Goal: Find specific page/section

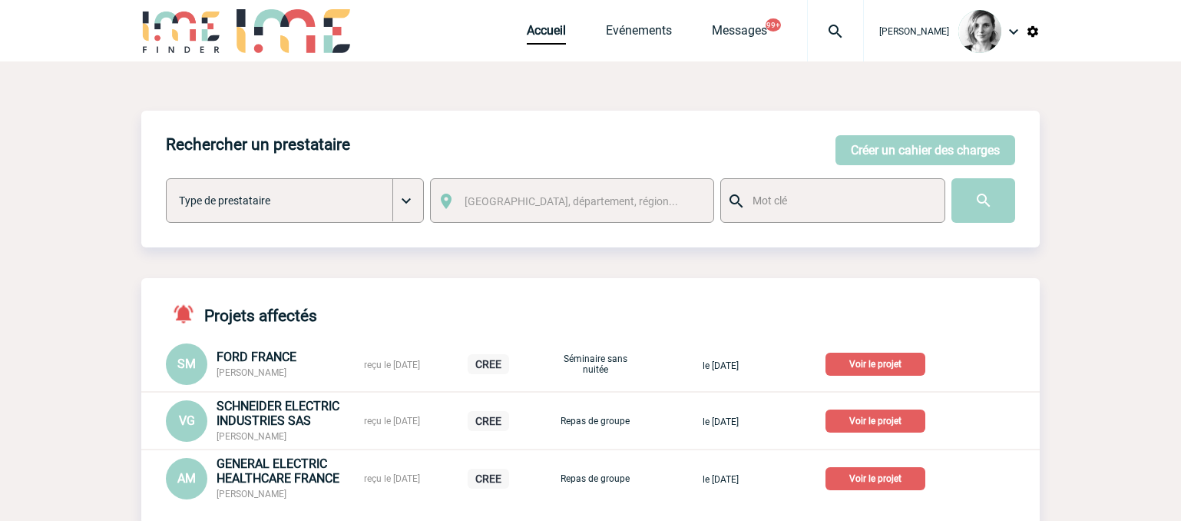
click at [862, 37] on img at bounding box center [835, 31] width 55 height 18
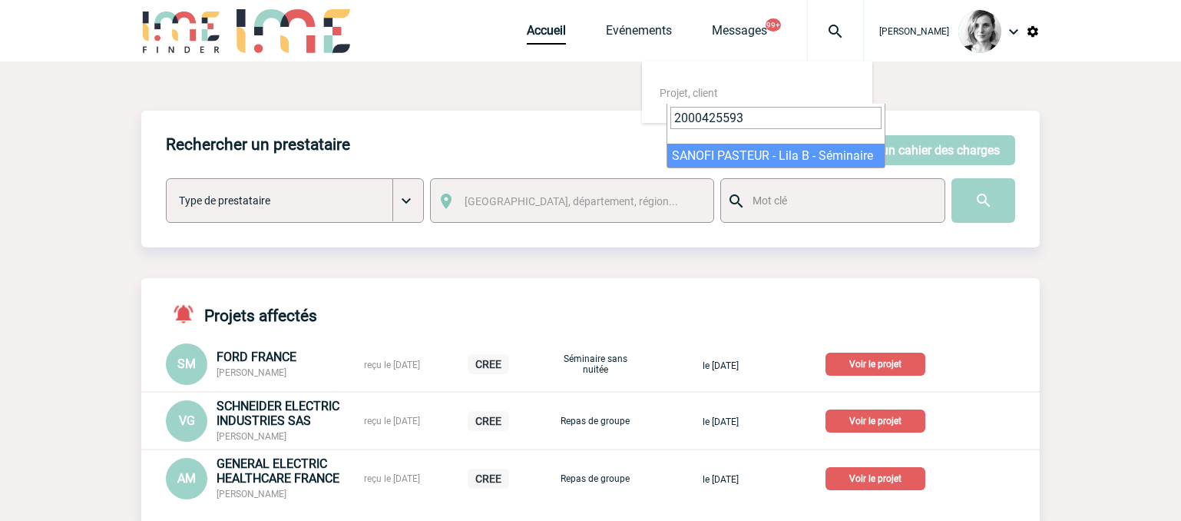
type input "2000425593"
select select "25094"
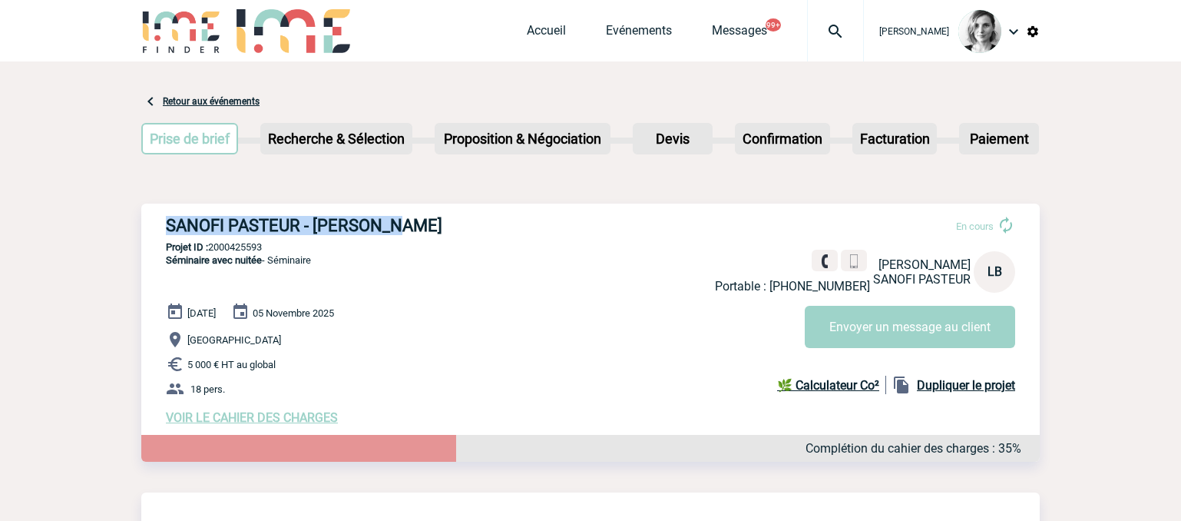
drag, startPoint x: 162, startPoint y: 225, endPoint x: 403, endPoint y: 234, distance: 240.6
click at [403, 234] on div "SANOFI PASTEUR - Lila BACH En cours Portable : +33437377412 Lila BACH SANOFI PA…" at bounding box center [590, 321] width 899 height 234
copy h3 "SANOFI PASTEUR - Lila BACH"
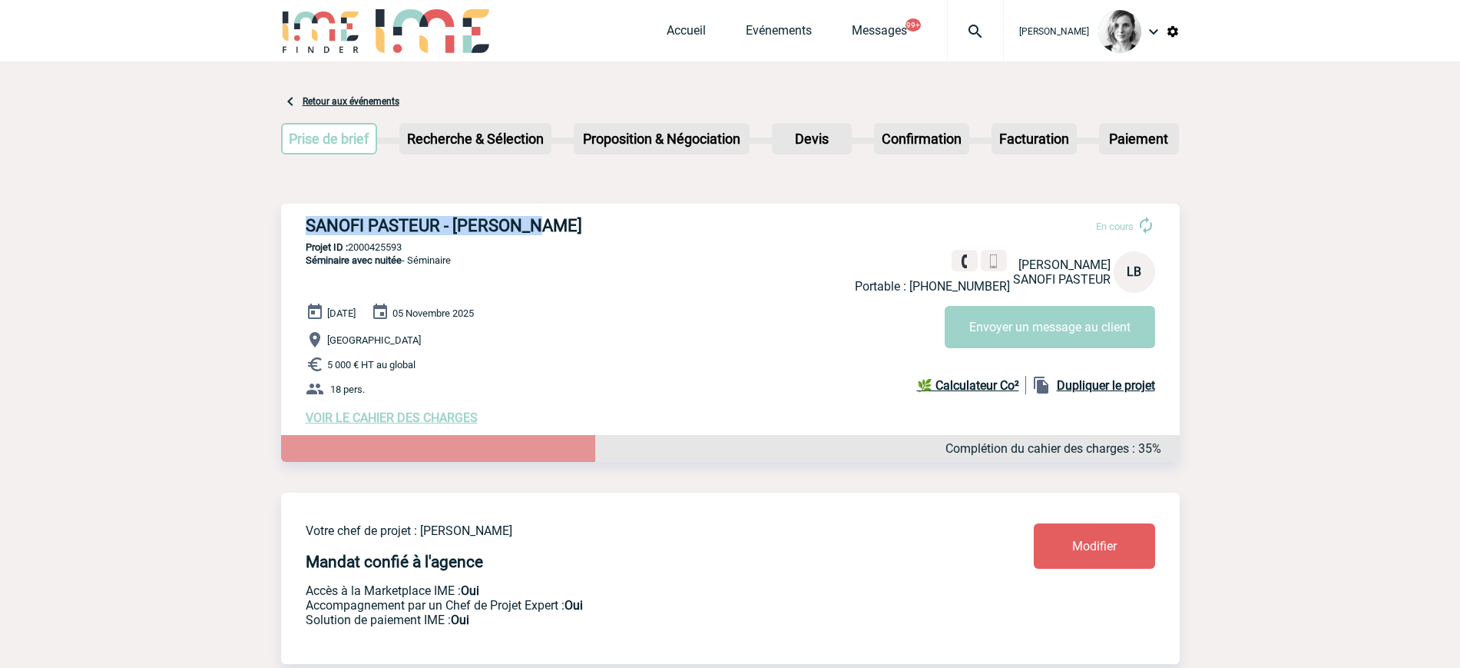
click at [994, 25] on img at bounding box center [975, 31] width 55 height 18
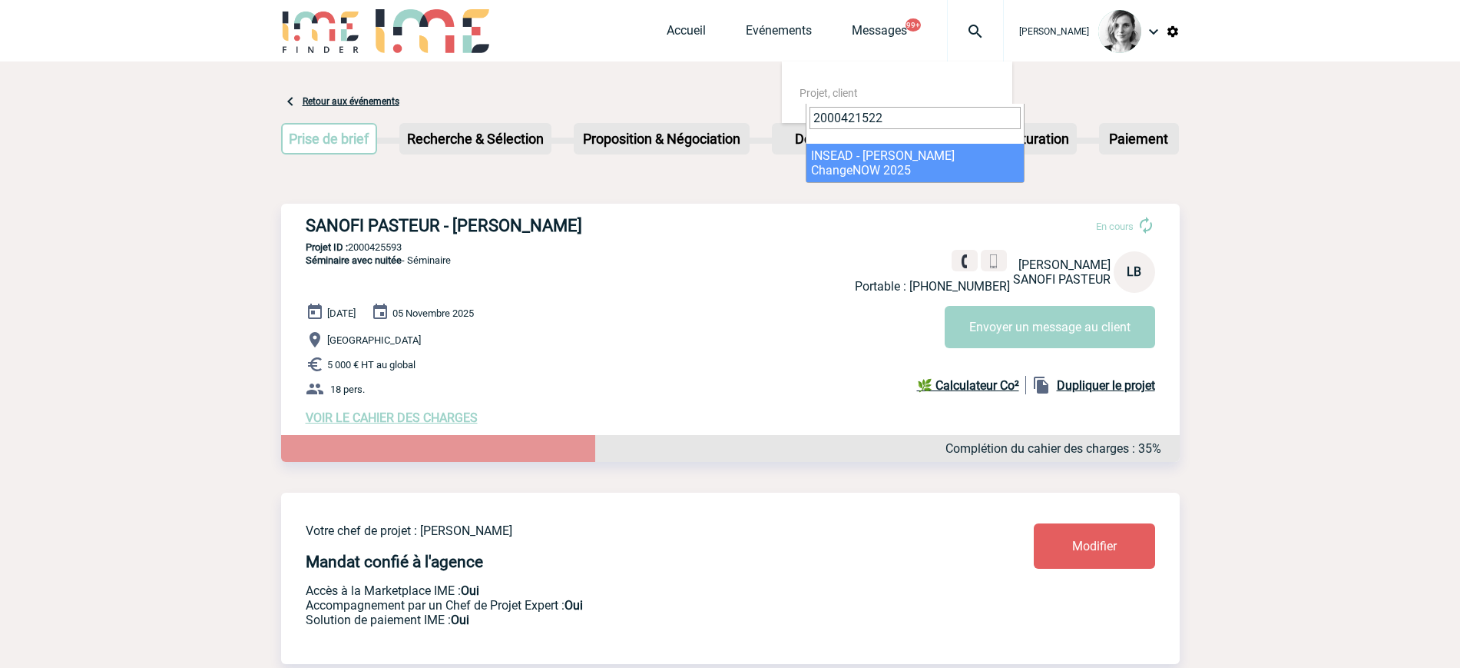
type input "2000421522"
select select "21023"
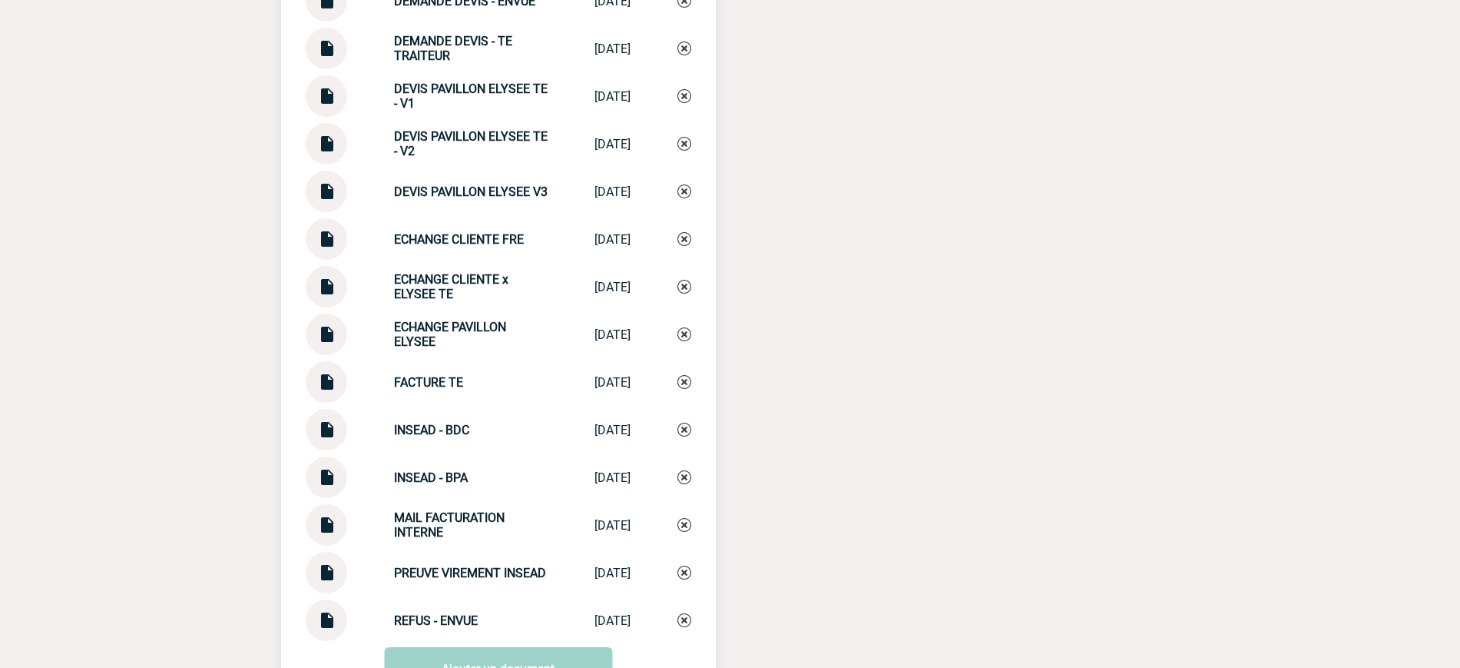
scroll to position [1851, 0]
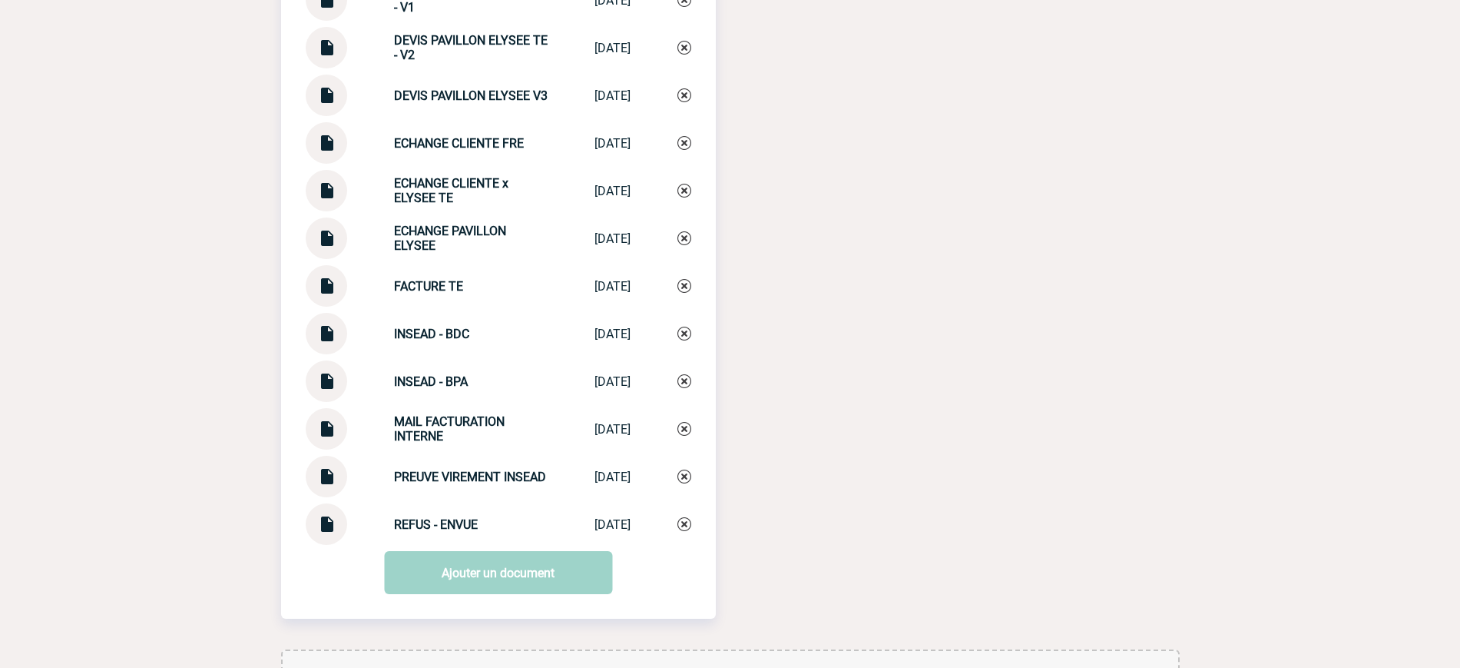
click at [324, 533] on img at bounding box center [326, 518] width 20 height 30
